Goal: Check status: Check status

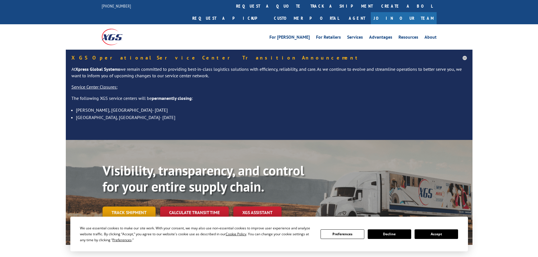
click at [127, 207] on link "Track shipment" at bounding box center [129, 213] width 53 height 12
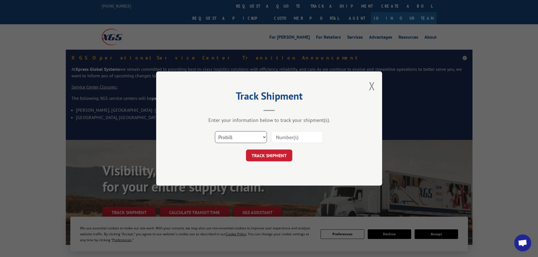
click at [245, 138] on select "Select category... Probill BOL PO" at bounding box center [241, 137] width 52 height 12
drag, startPoint x: 245, startPoint y: 138, endPoint x: 251, endPoint y: 137, distance: 5.7
click at [245, 138] on select "Select category... Probill BOL PO" at bounding box center [241, 137] width 52 height 12
click at [287, 137] on input at bounding box center [297, 137] width 52 height 12
paste input "AA04932441"
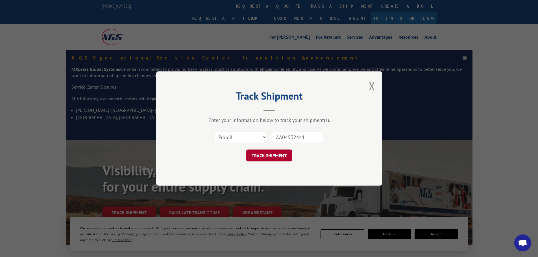
type input "AA04932441"
click at [283, 155] on button "TRACK SHIPMENT" at bounding box center [269, 156] width 46 height 12
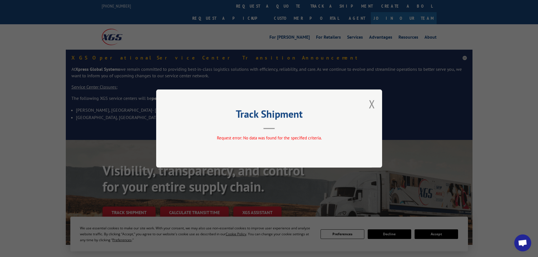
click at [369, 104] on div "Track Shipment Request error: No data was found for the specified criteria." at bounding box center [269, 129] width 226 height 78
click at [370, 107] on button "Close modal" at bounding box center [372, 104] width 6 height 15
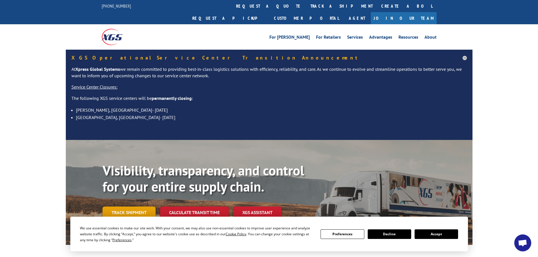
click at [138, 207] on link "Track shipment" at bounding box center [129, 213] width 53 height 12
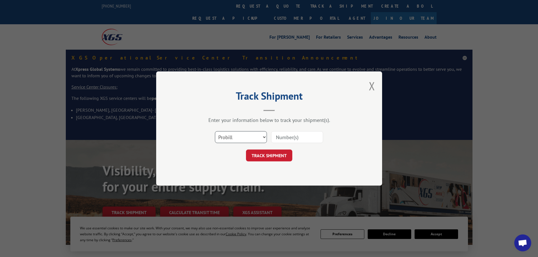
click at [234, 136] on select "Select category... Probill BOL PO" at bounding box center [241, 137] width 52 height 12
select select "bol"
click at [215, 131] on select "Select category... Probill BOL PO" at bounding box center [241, 137] width 52 height 12
click at [283, 138] on input at bounding box center [297, 137] width 52 height 12
paste input "AA04932441"
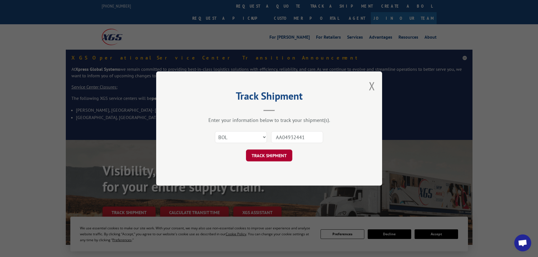
type input "AA04932441"
click at [281, 155] on button "TRACK SHIPMENT" at bounding box center [269, 156] width 46 height 12
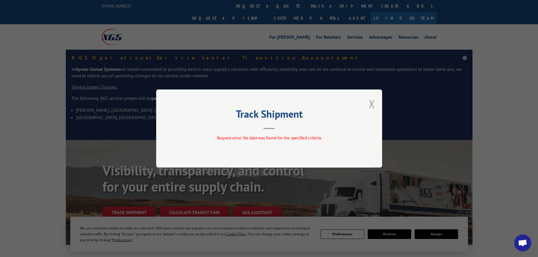
click at [374, 102] on button "Close modal" at bounding box center [372, 104] width 6 height 15
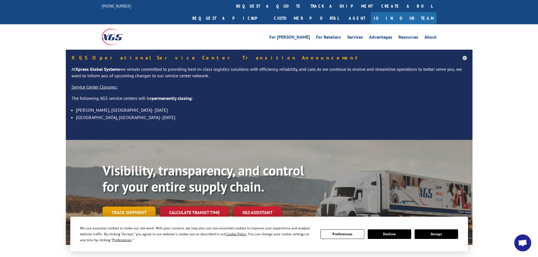
click at [139, 207] on link "Track shipment" at bounding box center [129, 213] width 53 height 12
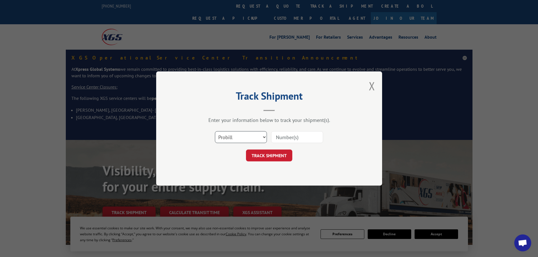
click at [251, 135] on select "Select category... Probill BOL PO" at bounding box center [241, 137] width 52 height 12
select select "po"
click at [215, 131] on select "Select category... Probill BOL PO" at bounding box center [241, 137] width 52 height 12
click at [298, 142] on input at bounding box center [297, 137] width 52 height 12
paste input "49509301"
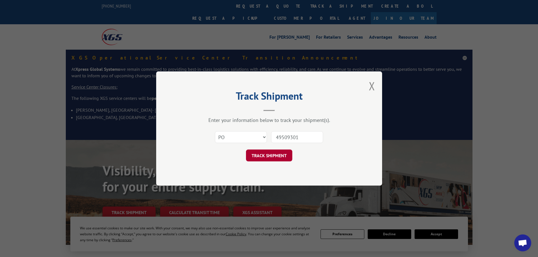
type input "49509301"
click at [276, 155] on button "TRACK SHIPMENT" at bounding box center [269, 156] width 46 height 12
